Goal: Transaction & Acquisition: Obtain resource

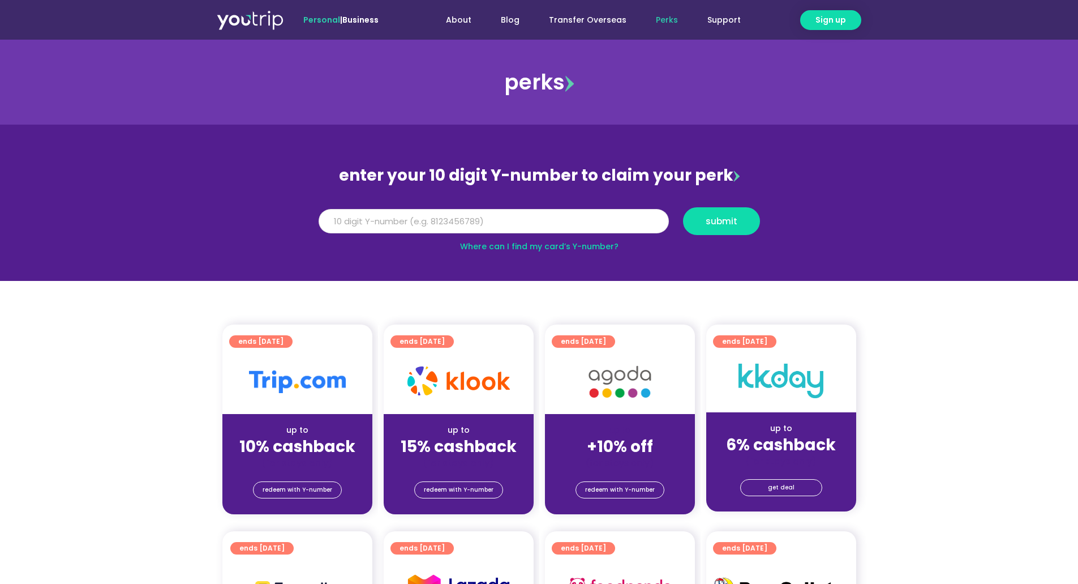
click at [382, 222] on input "Y Number" at bounding box center [494, 221] width 350 height 25
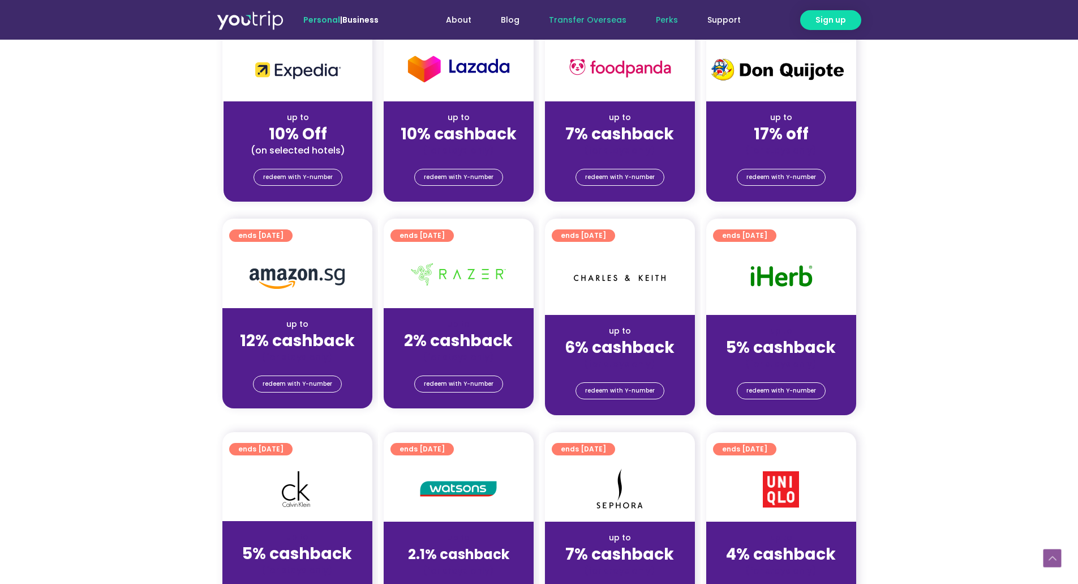
scroll to position [458, 0]
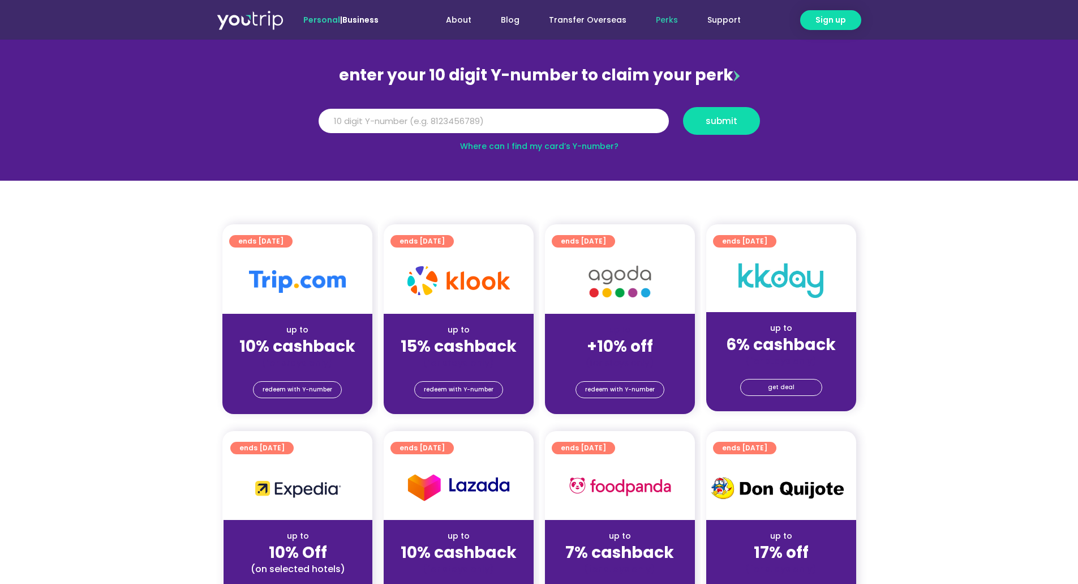
scroll to position [118, 0]
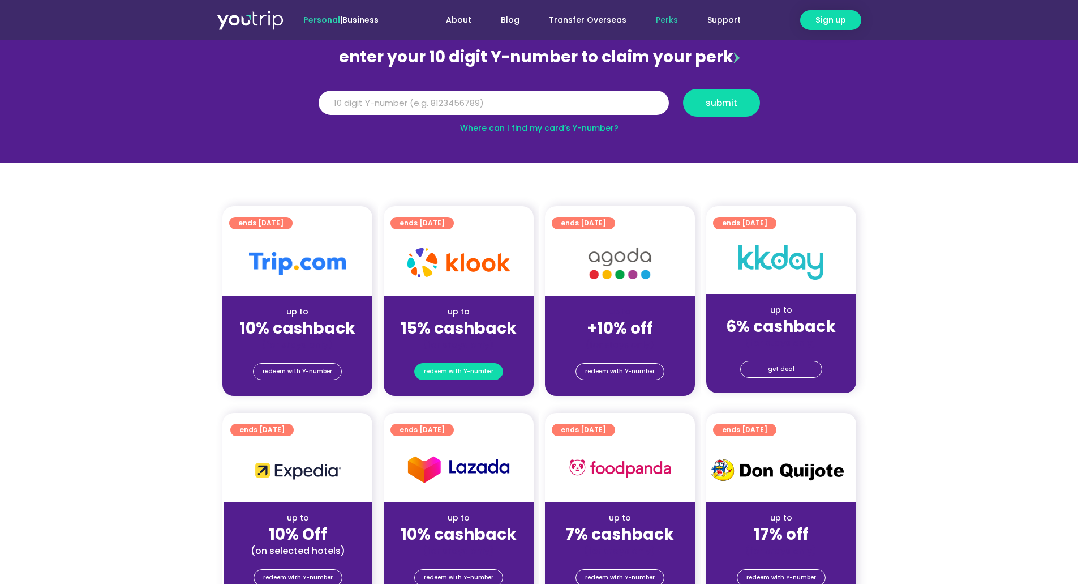
click at [457, 367] on span "redeem with Y-number" at bounding box center [459, 371] width 70 height 16
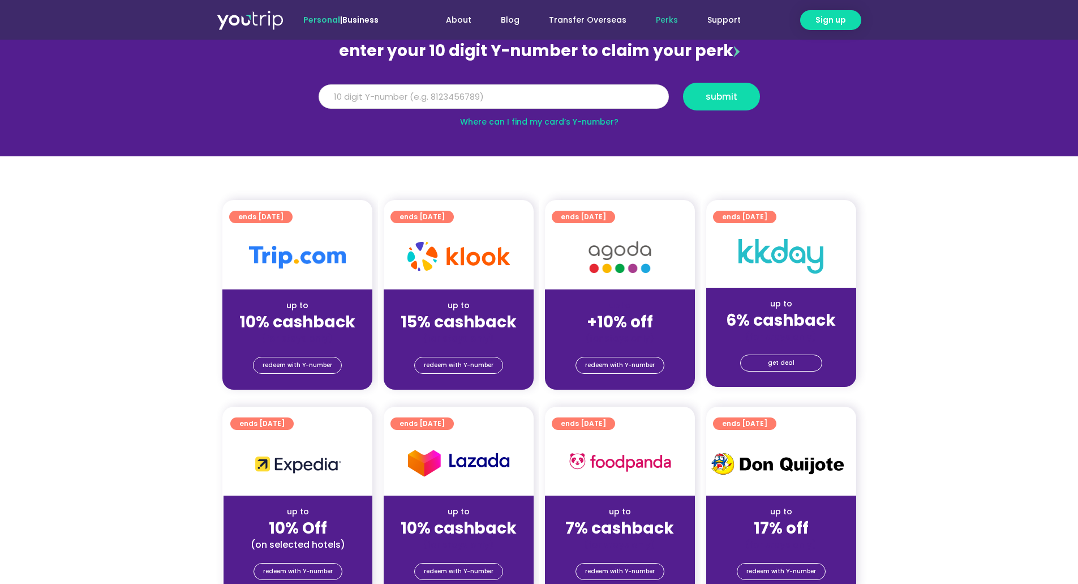
click at [427, 88] on input "Y Number" at bounding box center [494, 96] width 350 height 25
type input "8194731030"
click at [725, 97] on span "submit" at bounding box center [722, 96] width 32 height 8
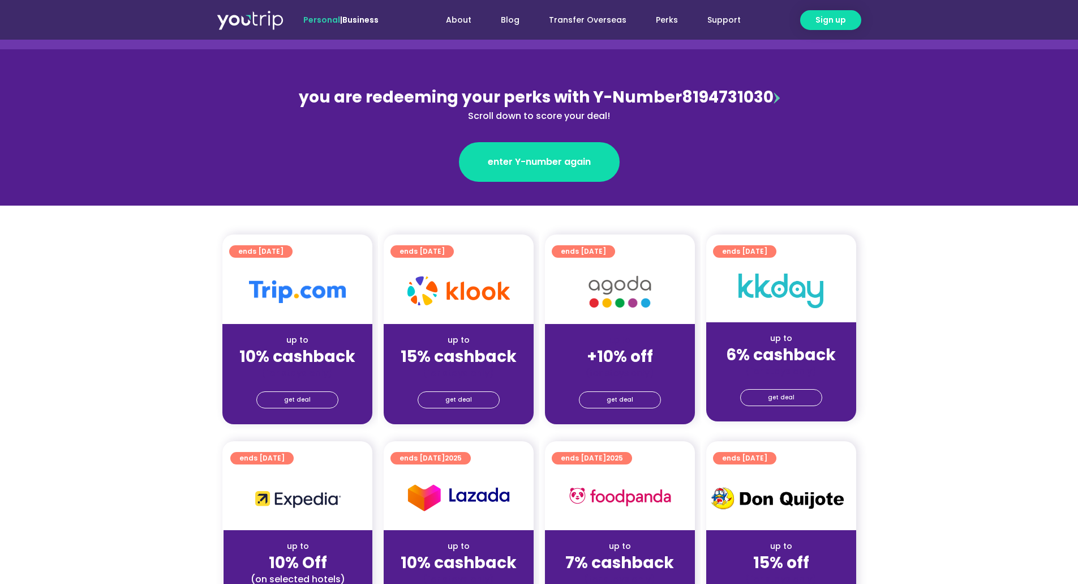
scroll to position [113, 0]
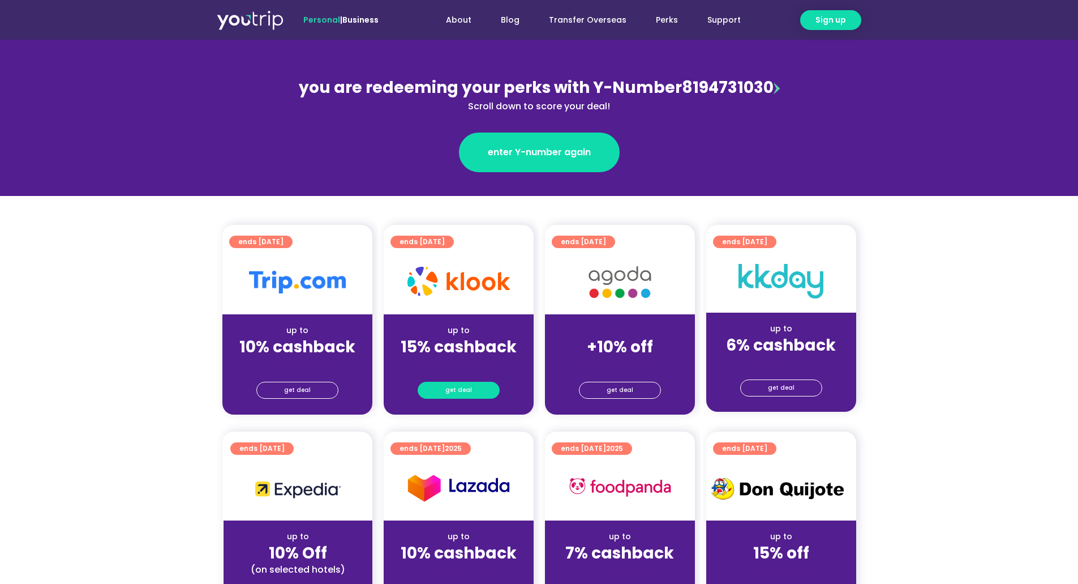
click at [471, 390] on link "get deal" at bounding box center [459, 390] width 82 height 17
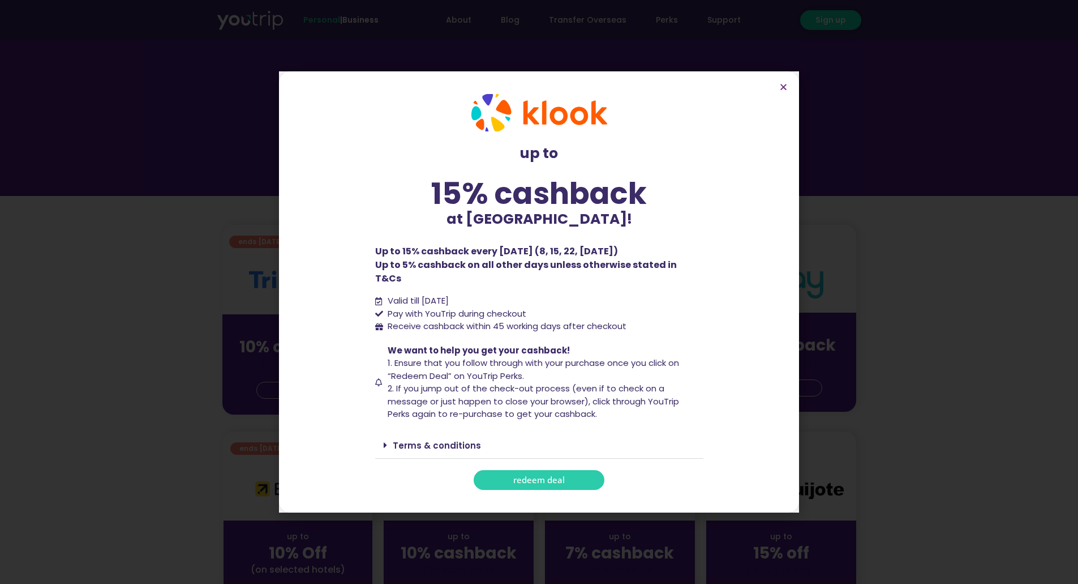
click at [549, 476] on span "redeem deal" at bounding box center [539, 480] width 52 height 8
click at [783, 91] on icon "Close" at bounding box center [784, 87] width 8 height 8
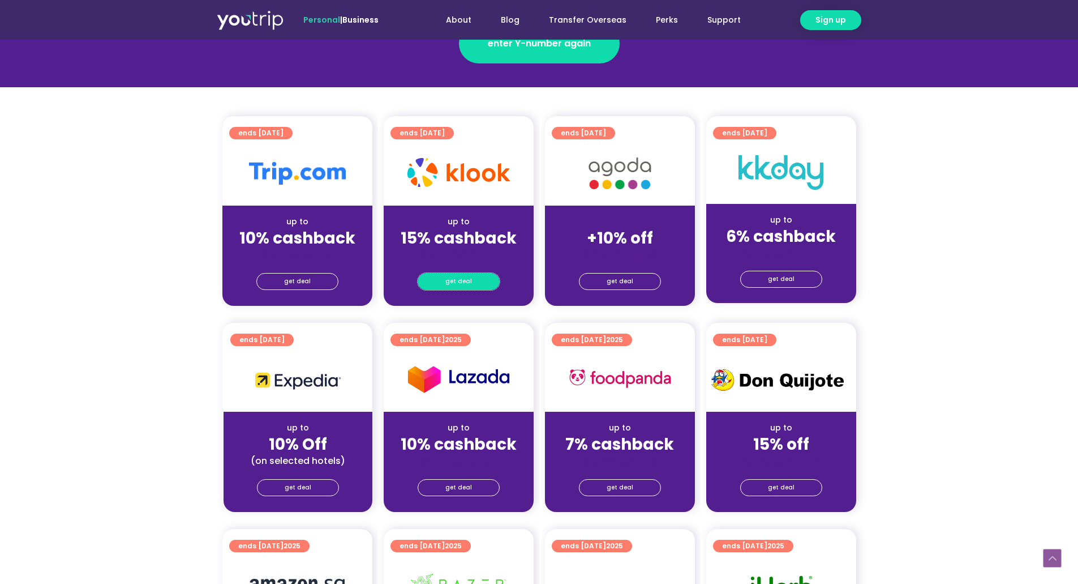
scroll to position [0, 0]
